Goal: Register for event/course

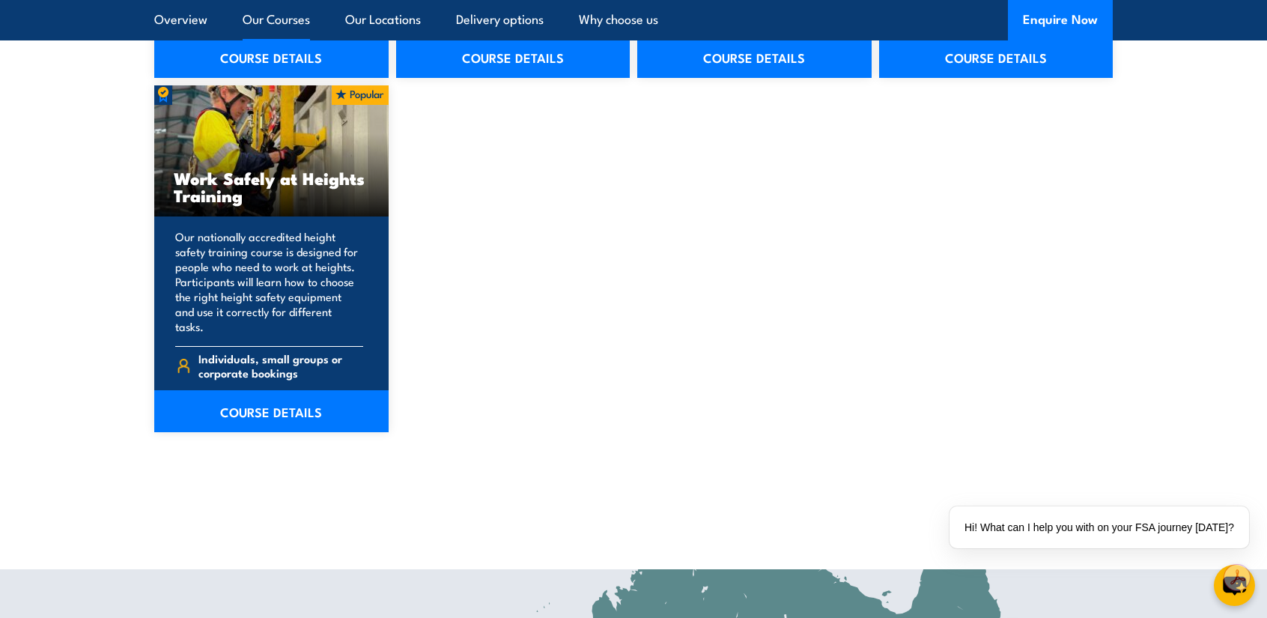
scroll to position [2022, 0]
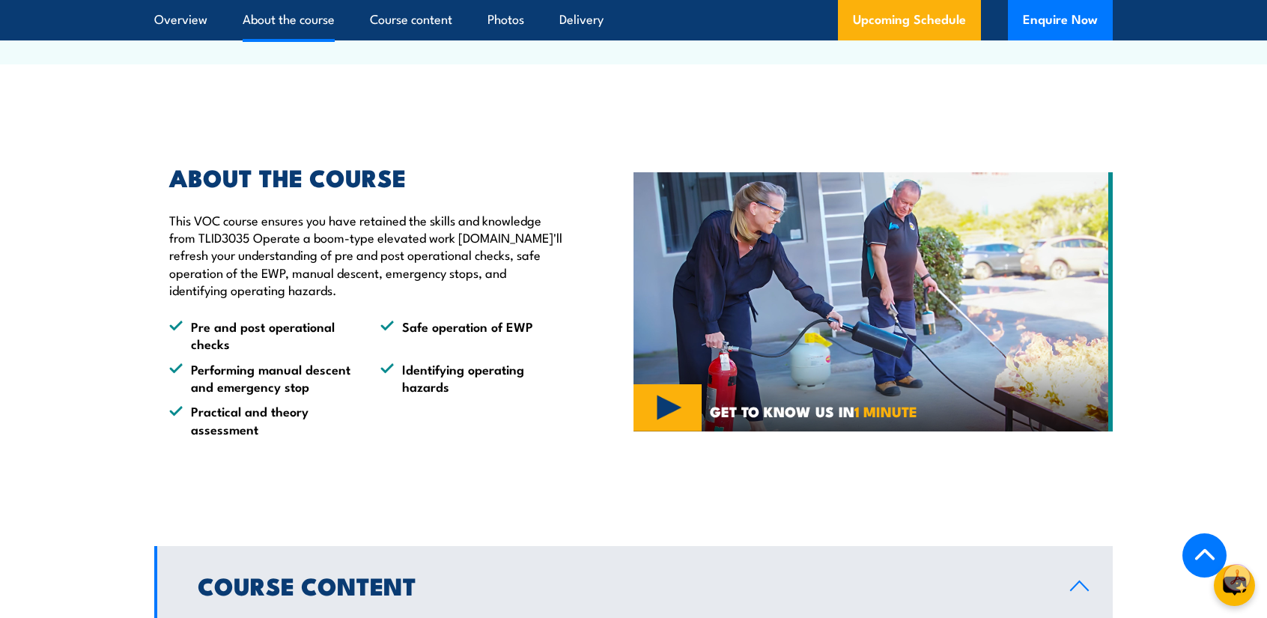
scroll to position [749, 0]
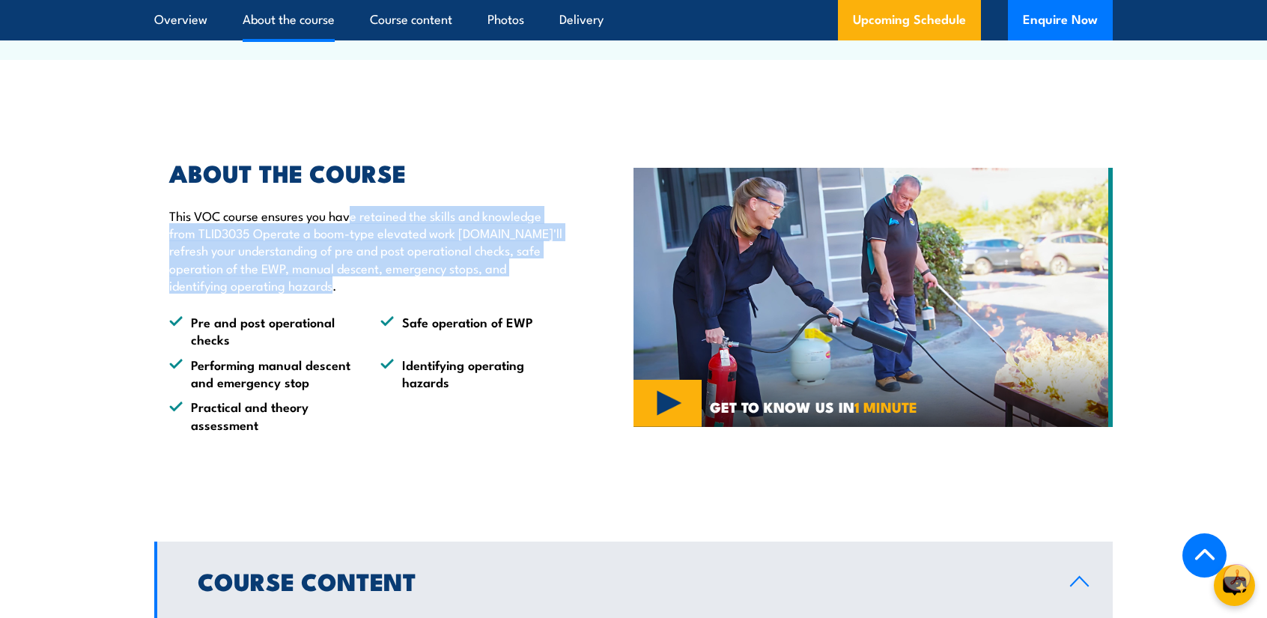
drag, startPoint x: 350, startPoint y: 217, endPoint x: 554, endPoint y: 288, distance: 216.2
click at [554, 288] on p "This VOC course ensures you have retained the skills and knowledge from TLID303…" at bounding box center [366, 251] width 395 height 88
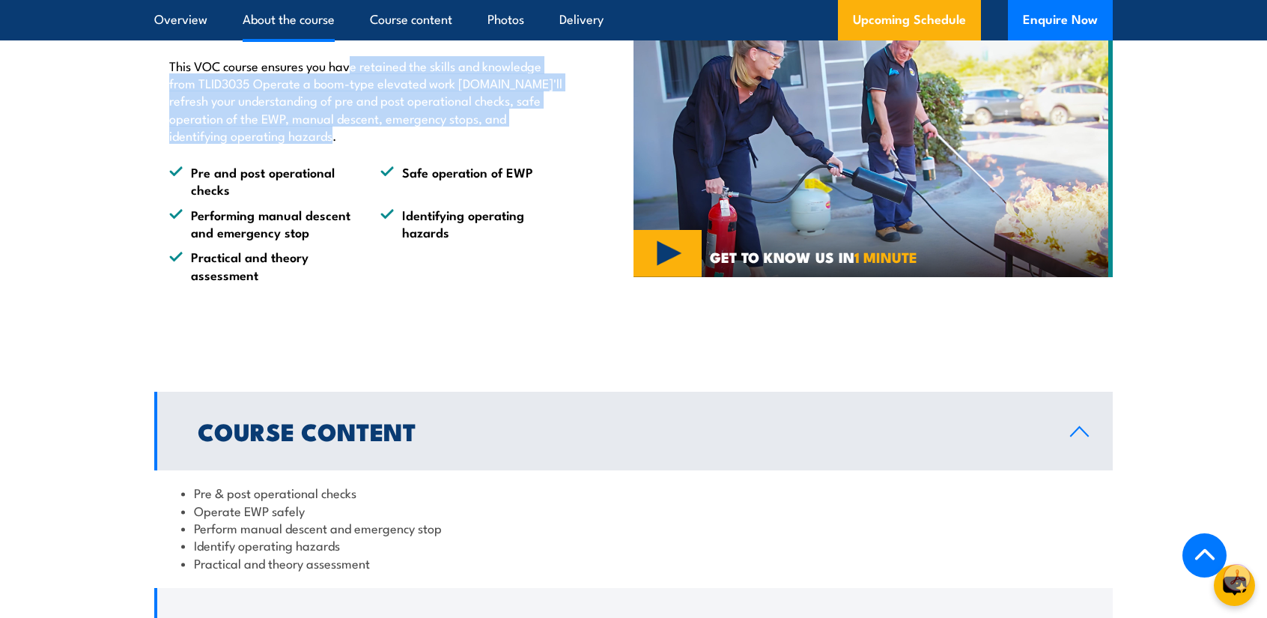
scroll to position [1198, 0]
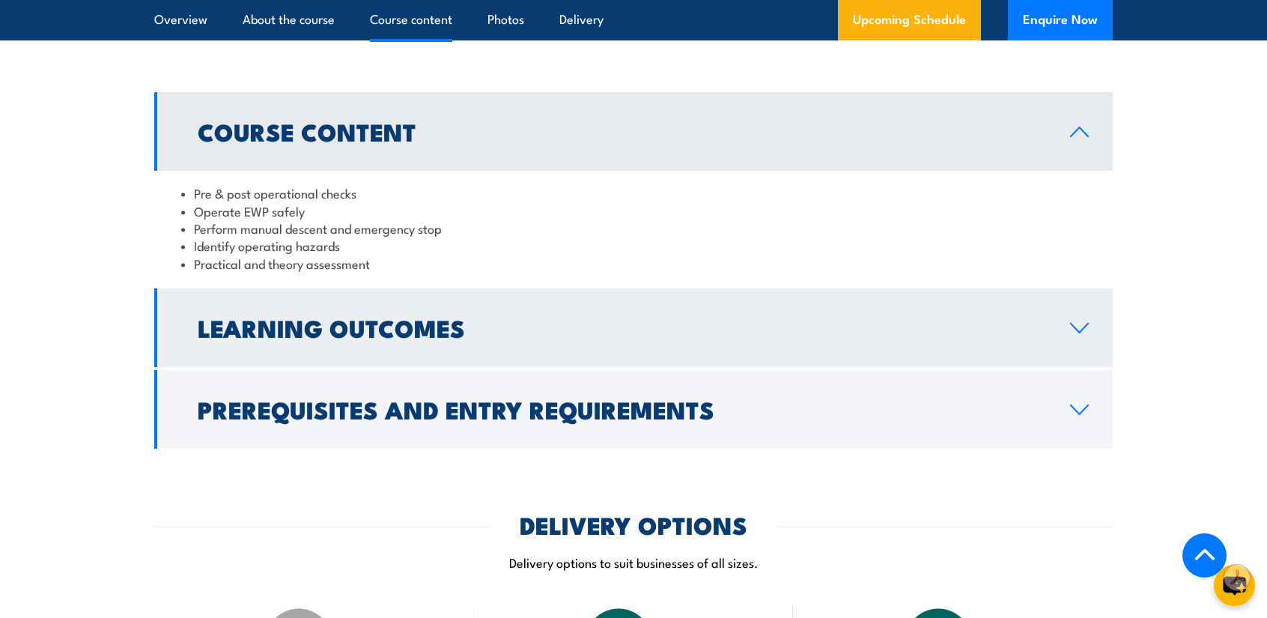
click at [362, 325] on h2 "Learning Outcomes" at bounding box center [622, 327] width 848 height 21
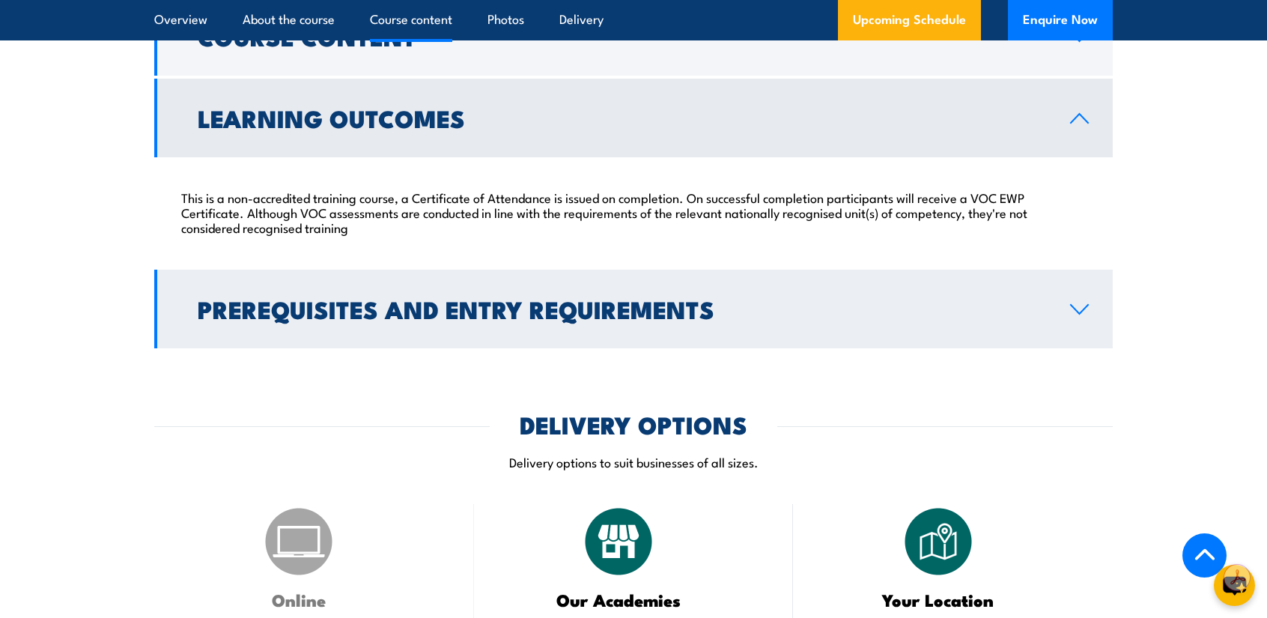
scroll to position [1348, 0]
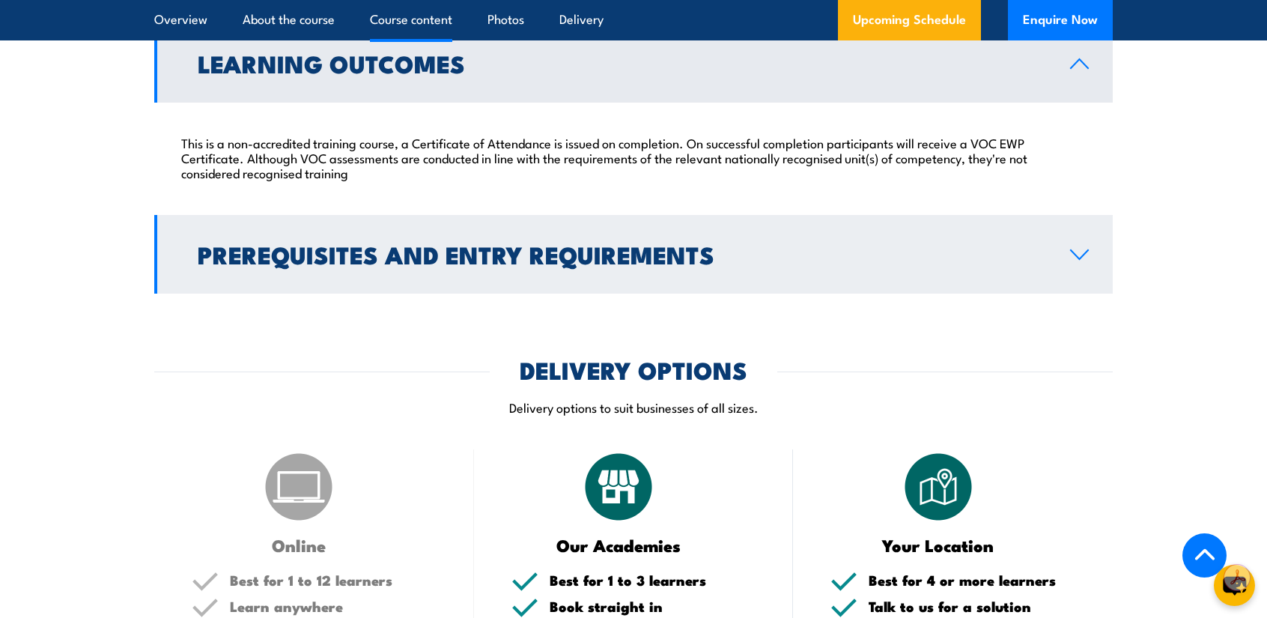
click at [457, 290] on link "Prerequisites and Entry Requirements" at bounding box center [633, 254] width 958 height 79
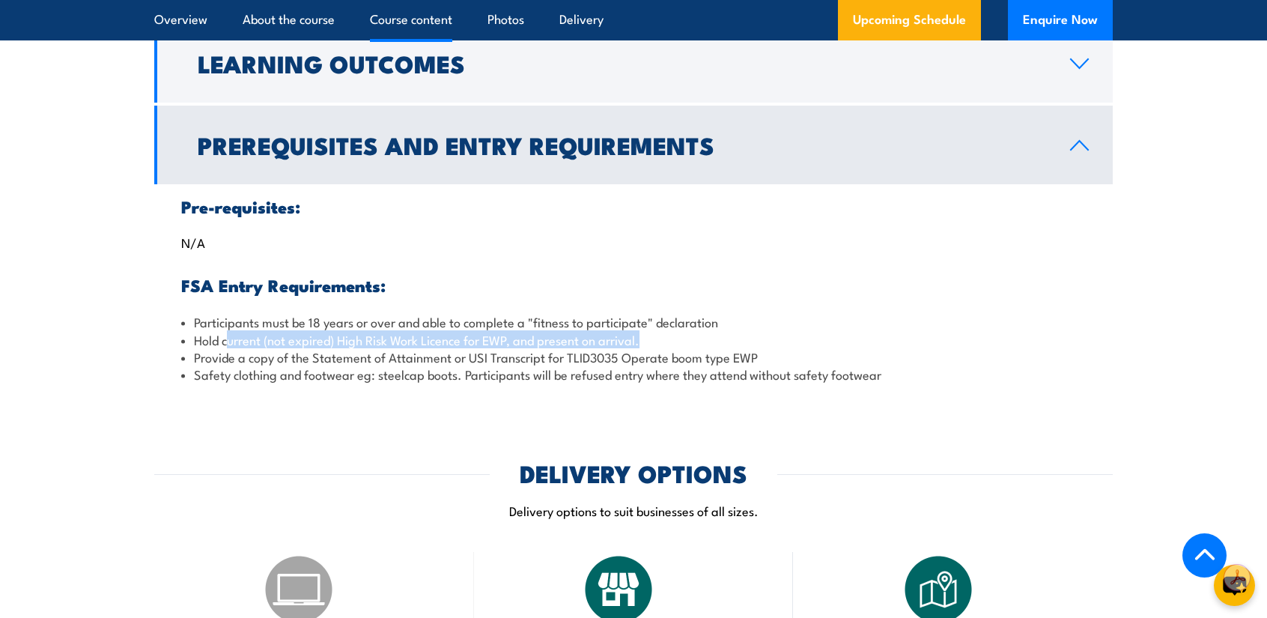
drag, startPoint x: 230, startPoint y: 339, endPoint x: 663, endPoint y: 344, distance: 432.8
click at [663, 344] on li "Hold current (not expired) High Risk Work Licence for EWP, and present on arriv…" at bounding box center [633, 339] width 904 height 17
click at [433, 352] on li "Provide a copy of the Statement of Attainment or USI Transcript for TLID3035 Op…" at bounding box center [633, 356] width 904 height 17
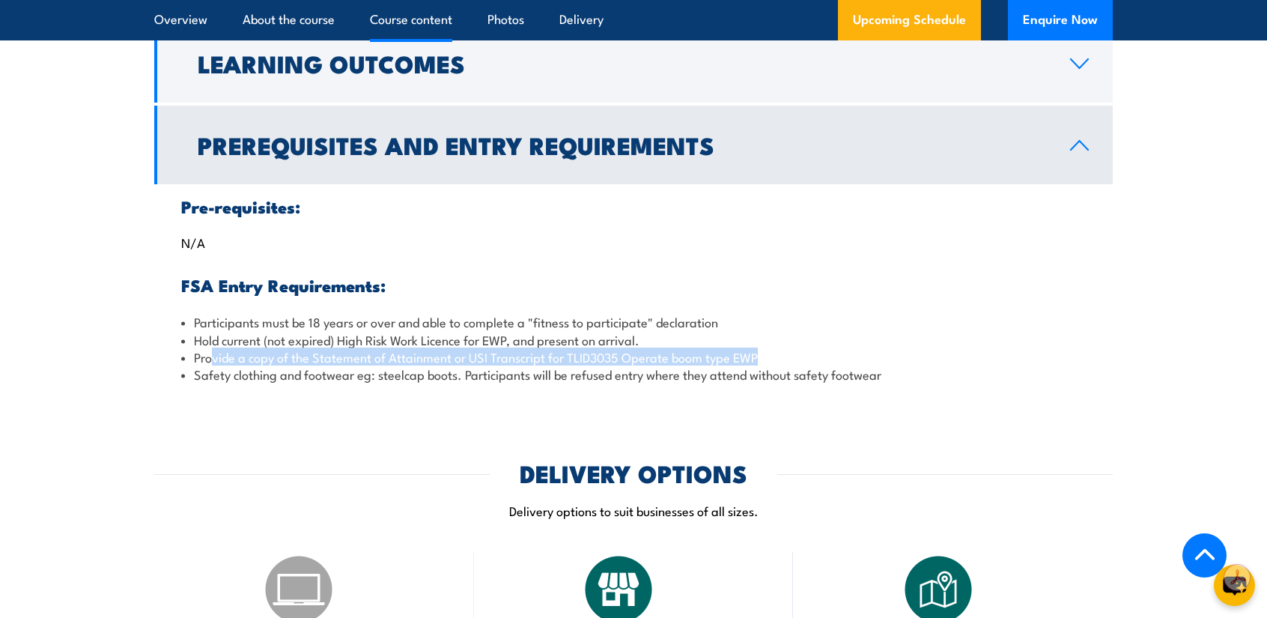
drag, startPoint x: 213, startPoint y: 360, endPoint x: 786, endPoint y: 359, distance: 573.5
click at [786, 359] on li "Provide a copy of the Statement of Attainment or USI Transcript for TLID3035 Op…" at bounding box center [633, 356] width 904 height 17
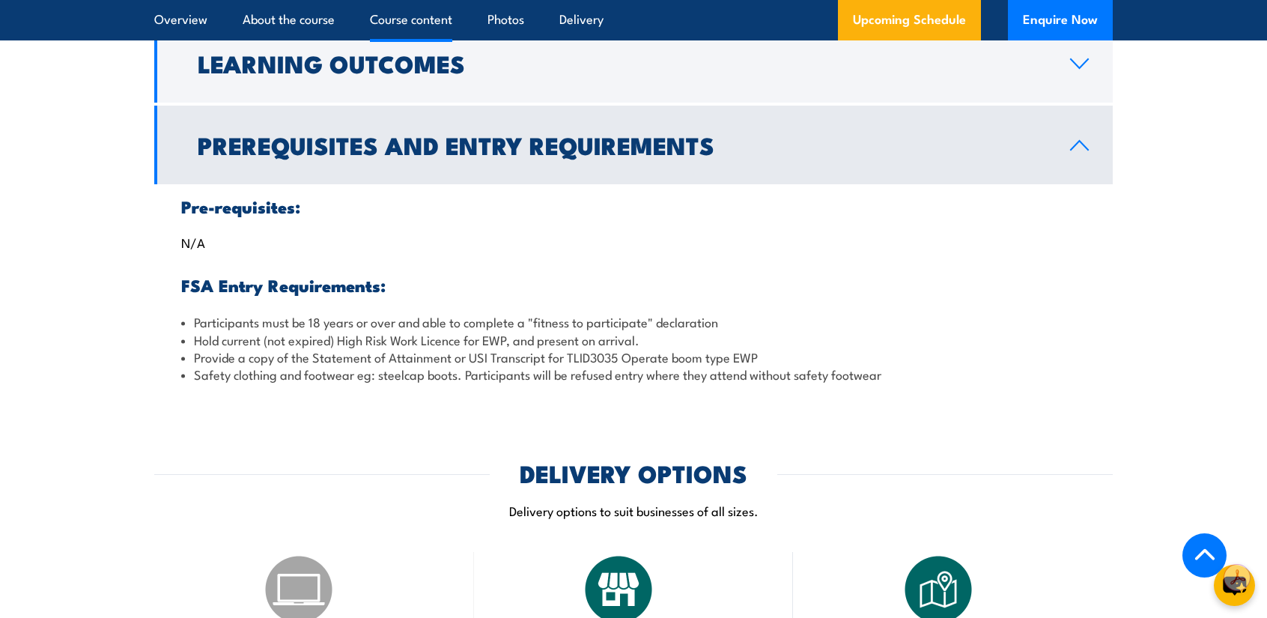
scroll to position [1722, 0]
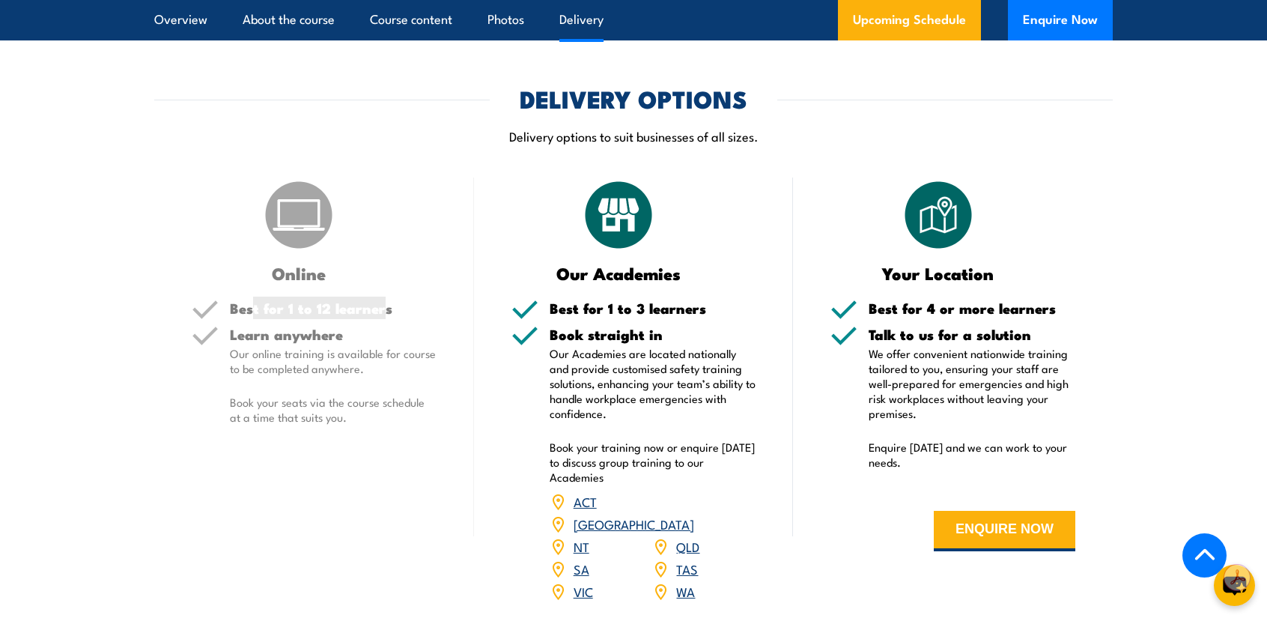
drag, startPoint x: 254, startPoint y: 310, endPoint x: 378, endPoint y: 311, distance: 124.3
click at [378, 311] on h5 "Best for 1 to 12 learners" at bounding box center [333, 308] width 207 height 14
click at [364, 342] on div "Learn anywhere Our online training is available for course to be completed anyw…" at bounding box center [333, 388] width 207 height 122
click at [278, 276] on h3 "Online" at bounding box center [299, 272] width 215 height 17
click at [270, 349] on p "Our online training is available for course to be completed anywhere." at bounding box center [333, 361] width 207 height 30
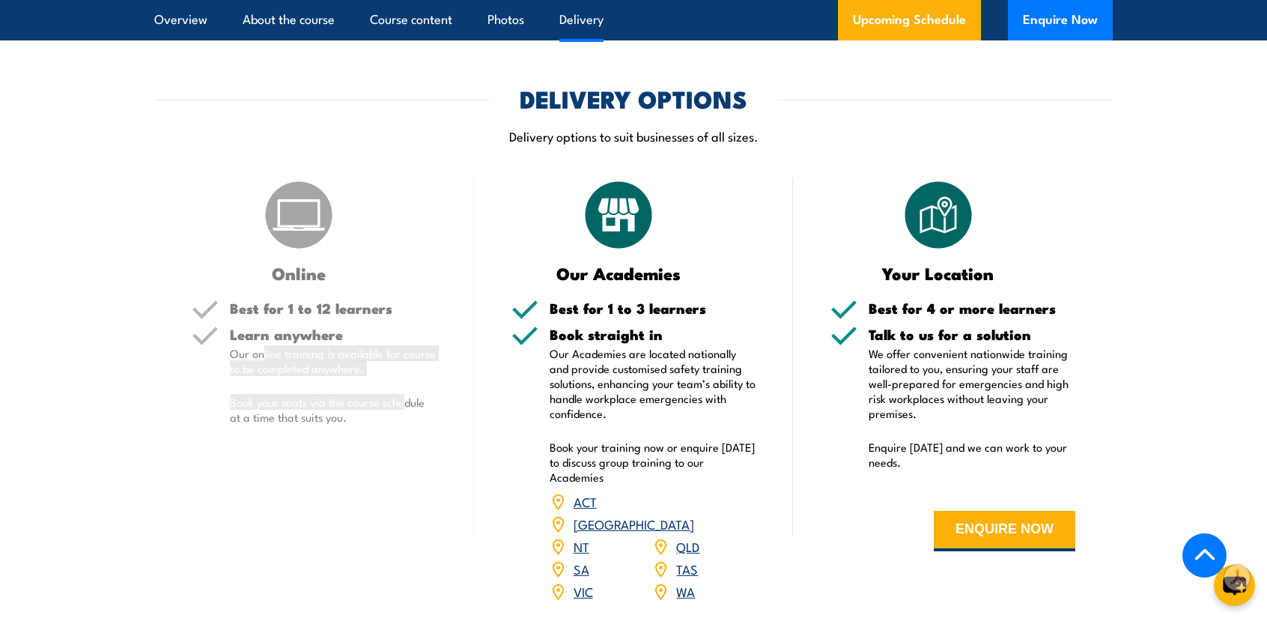
drag, startPoint x: 264, startPoint y: 355, endPoint x: 404, endPoint y: 384, distance: 143.0
click at [404, 384] on div "Learn anywhere Our online training is available for course to be completed anyw…" at bounding box center [333, 388] width 207 height 122
click at [362, 416] on p "Book your seats via the course schedule at a time that suits you." at bounding box center [333, 410] width 207 height 30
click at [692, 514] on link "NSW" at bounding box center [634, 523] width 121 height 18
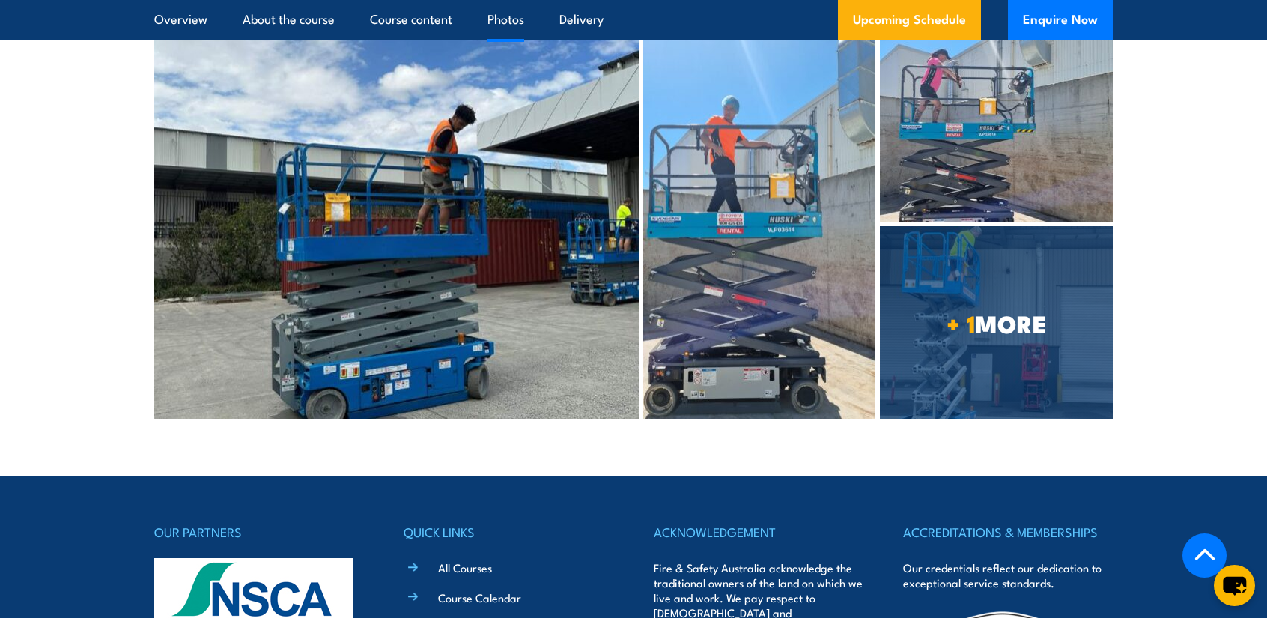
scroll to position [3636, 0]
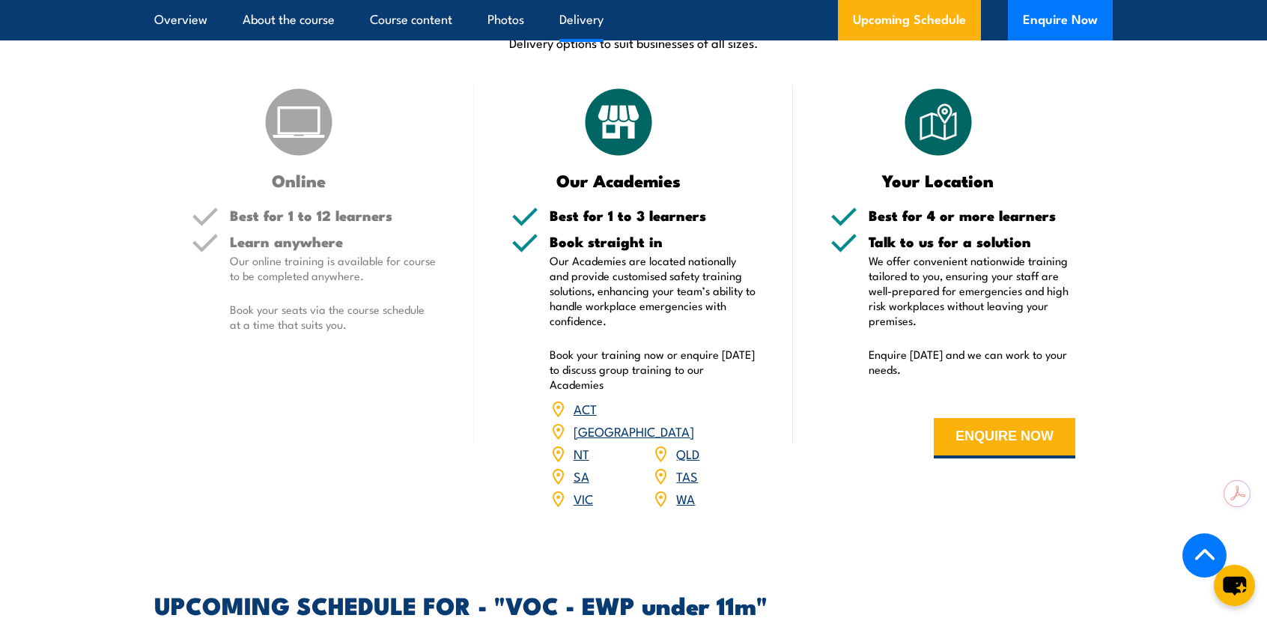
scroll to position [1722, 0]
